Goal: Navigation & Orientation: Find specific page/section

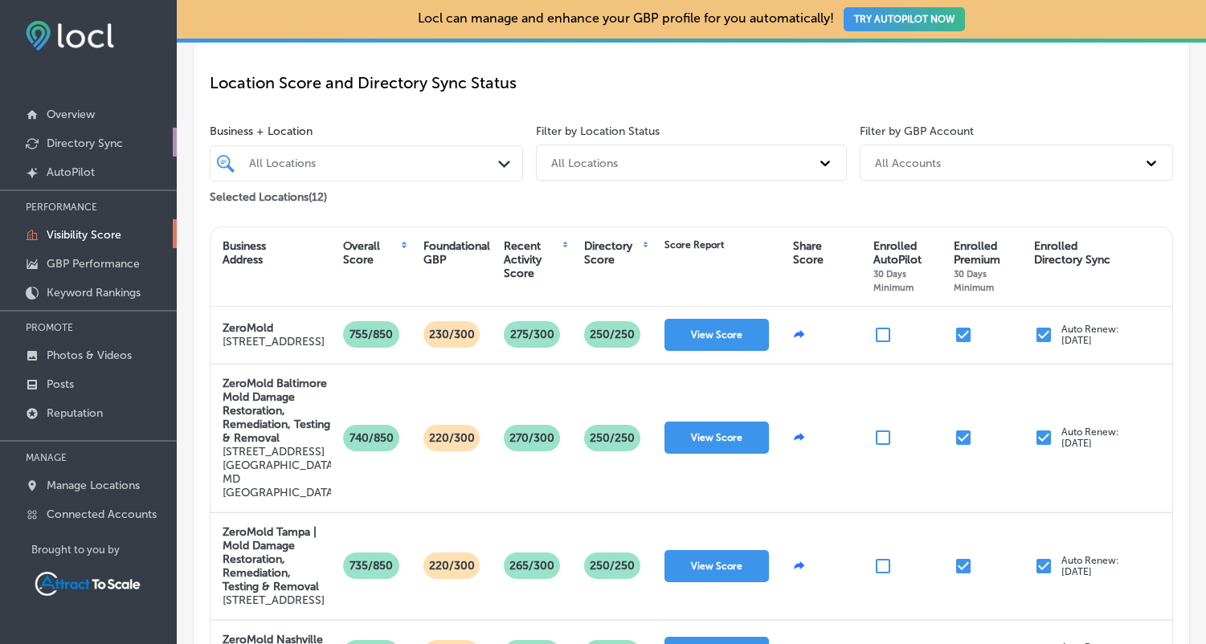
click at [83, 141] on p "Directory Sync" at bounding box center [85, 144] width 76 height 14
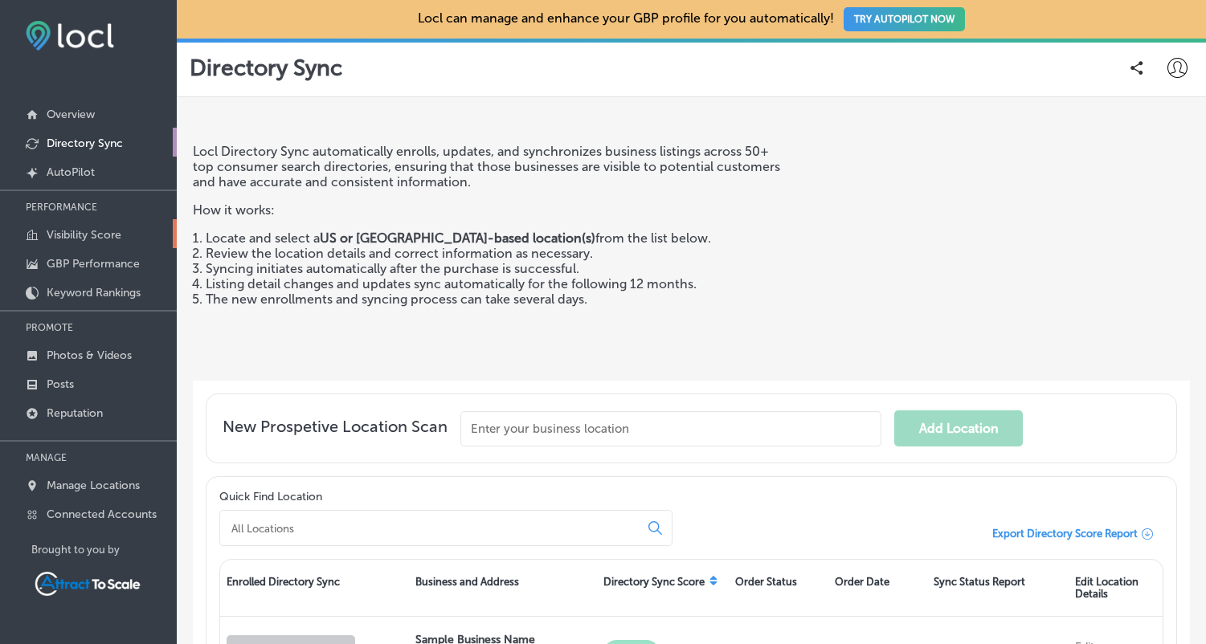
click at [65, 234] on p "Visibility Score" at bounding box center [84, 235] width 75 height 14
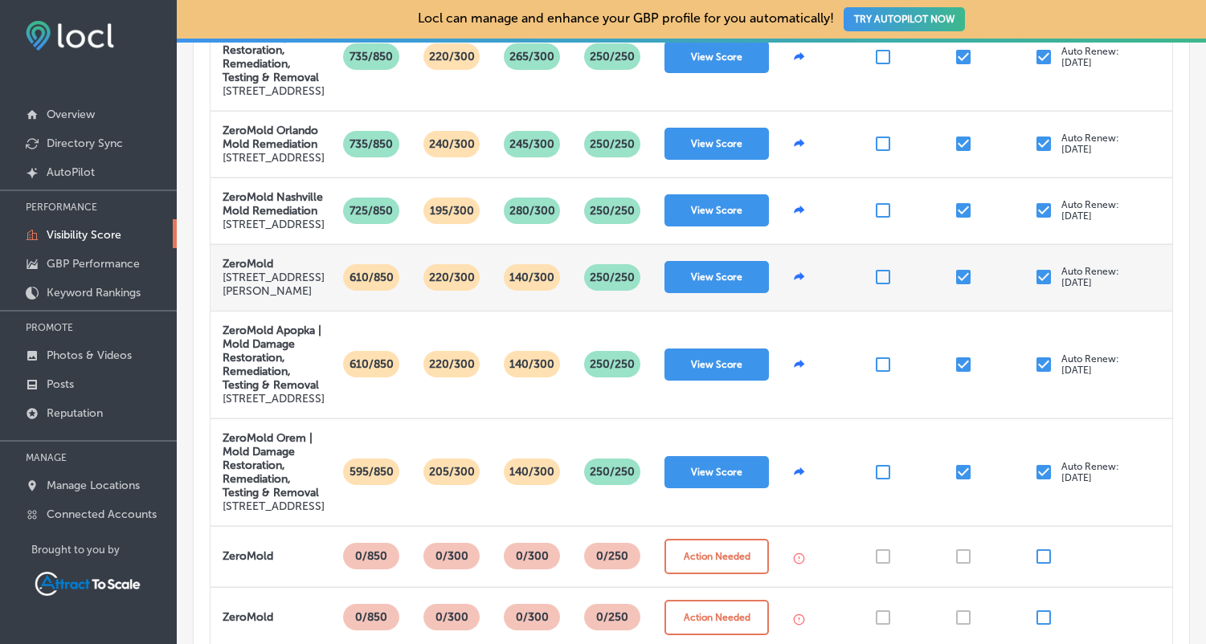
scroll to position [525, 0]
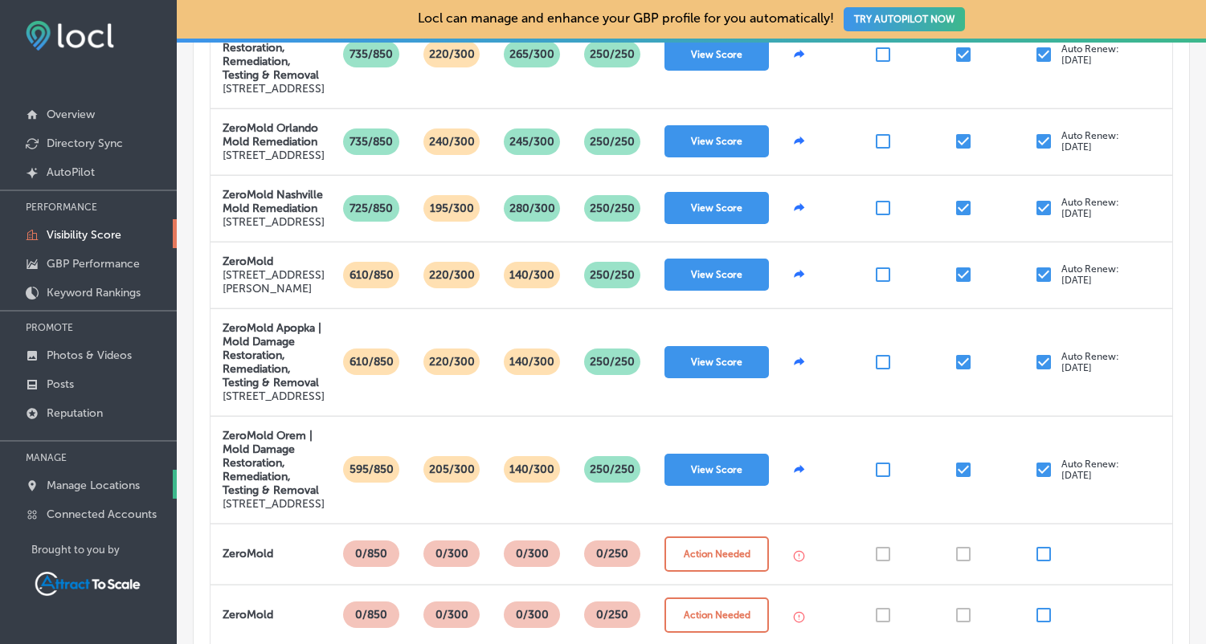
click at [79, 481] on p "Manage Locations" at bounding box center [93, 486] width 93 height 14
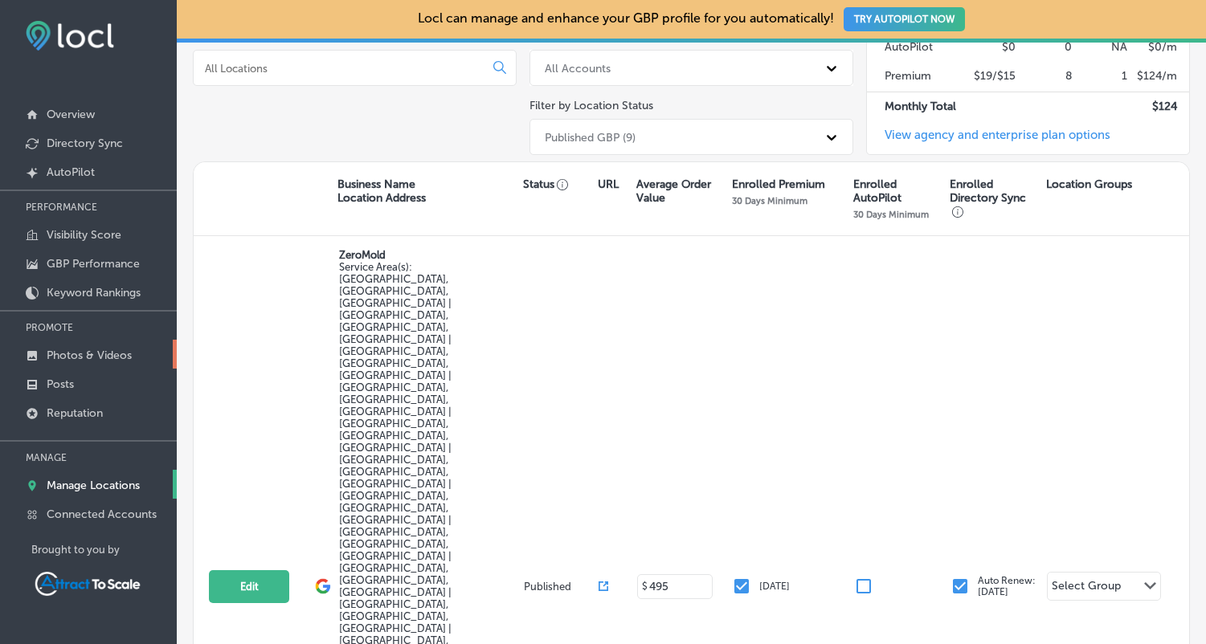
click at [63, 360] on p "Photos & Videos" at bounding box center [89, 356] width 85 height 14
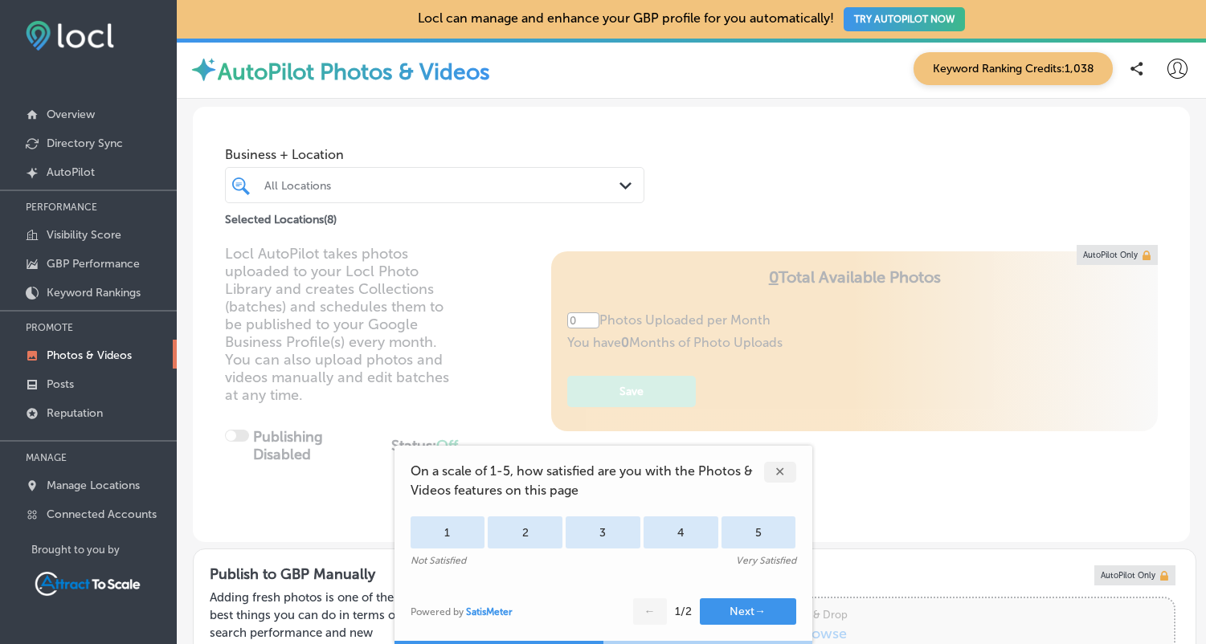
type input "5"
click at [471, 349] on div "Locl AutoPilot takes photos uploaded to your Locl Photo Library and creates Col…" at bounding box center [691, 393] width 997 height 297
click at [780, 472] on div "✕" at bounding box center [780, 472] width 32 height 21
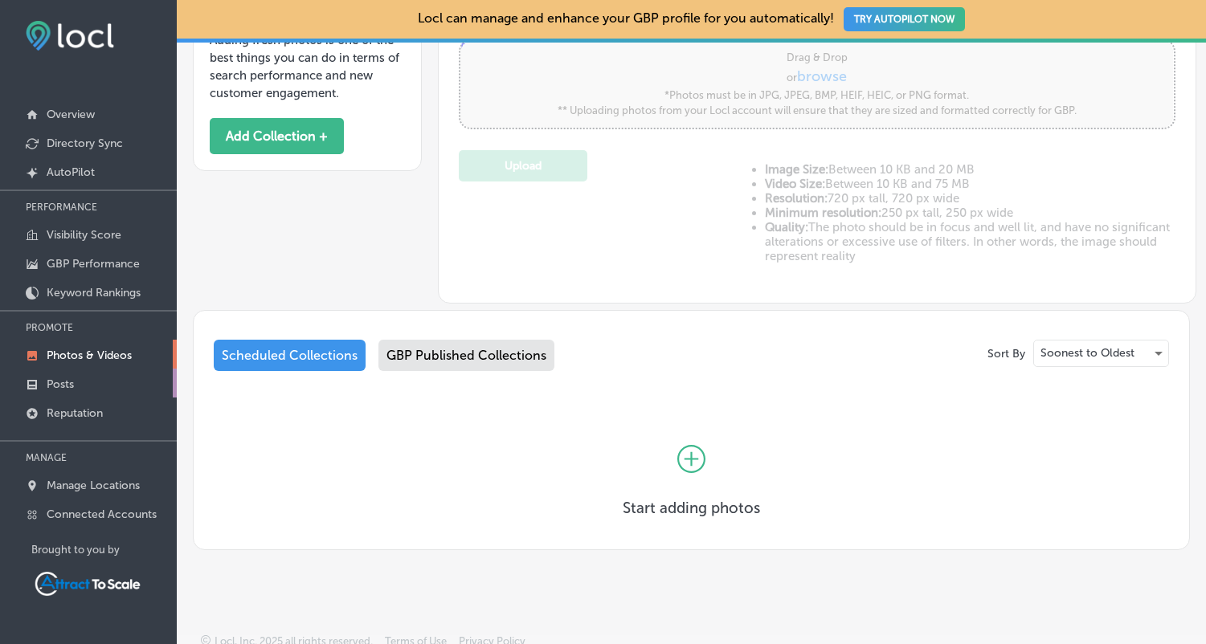
scroll to position [557, 0]
click at [77, 384] on link "Posts" at bounding box center [88, 383] width 177 height 29
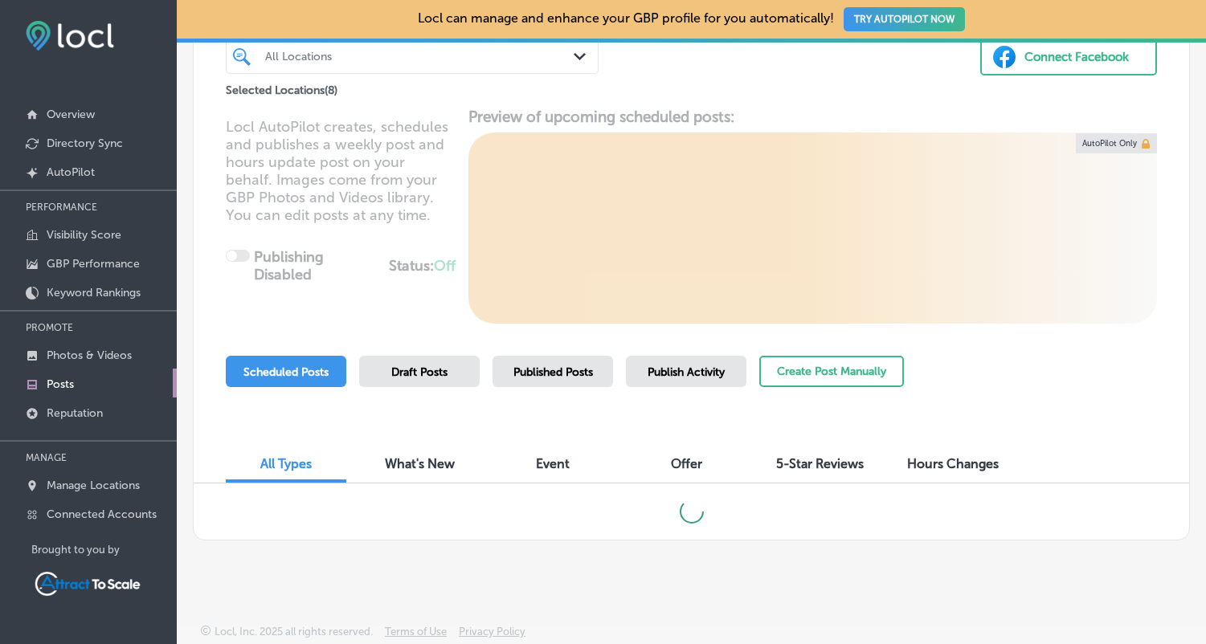
scroll to position [136, 0]
